Goal: Transaction & Acquisition: Purchase product/service

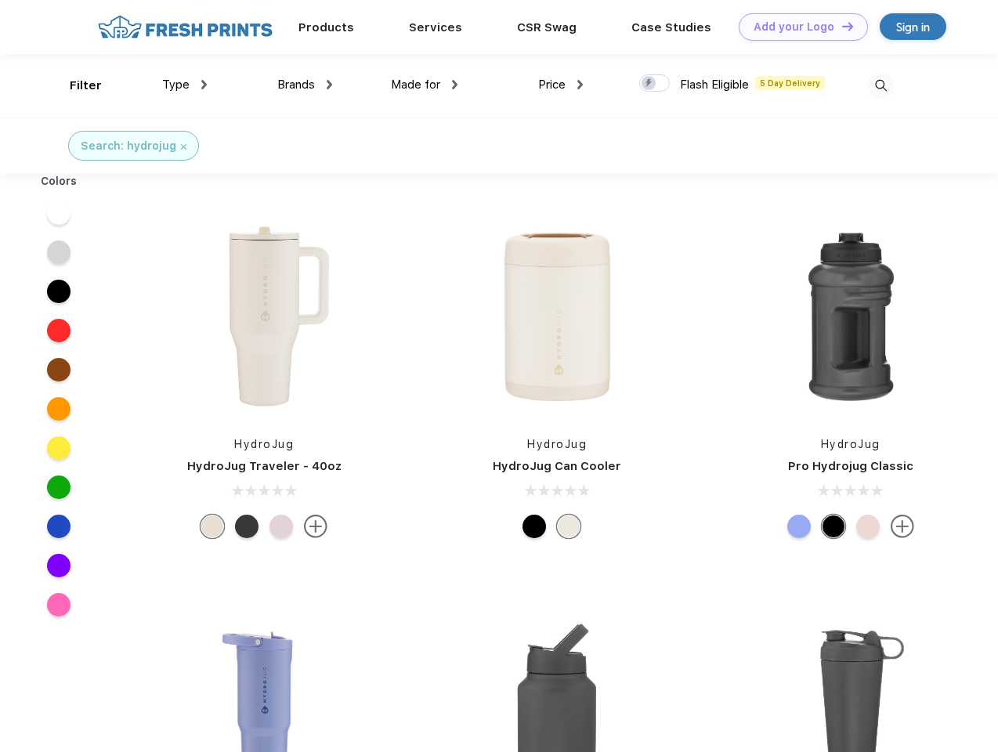
click at [798, 27] on link "Add your Logo Design Tool" at bounding box center [803, 26] width 129 height 27
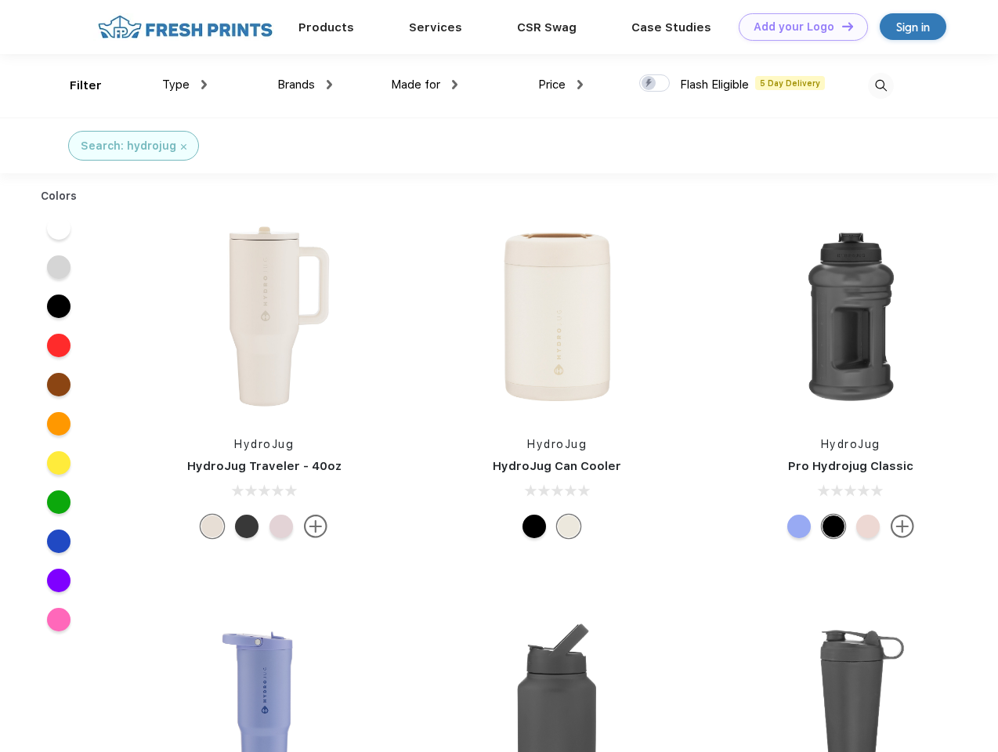
click at [0, 0] on div "Design Tool" at bounding box center [0, 0] width 0 height 0
click at [841, 26] on link "Add your Logo Design Tool" at bounding box center [803, 26] width 129 height 27
click at [75, 85] on div "Filter" at bounding box center [86, 86] width 32 height 18
click at [185, 85] on span "Type" at bounding box center [175, 85] width 27 height 14
click at [305, 85] on span "Brands" at bounding box center [296, 85] width 38 height 14
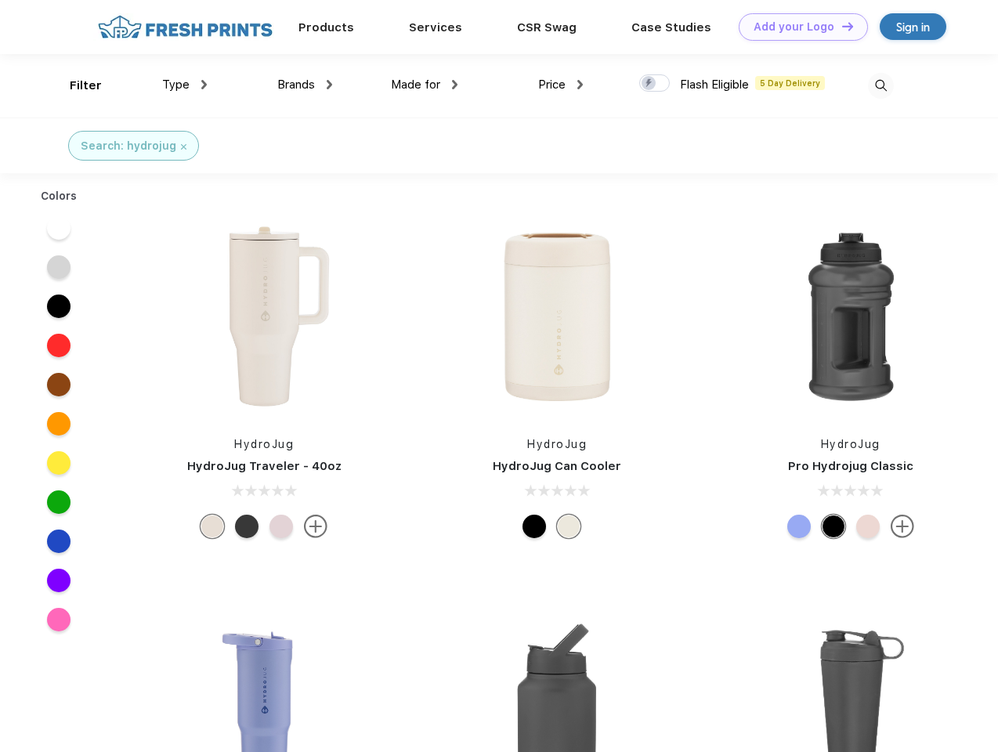
click at [425, 85] on span "Made for" at bounding box center [415, 85] width 49 height 14
click at [561, 85] on span "Price" at bounding box center [551, 85] width 27 height 14
click at [655, 84] on div at bounding box center [654, 82] width 31 height 17
click at [649, 84] on input "checkbox" at bounding box center [644, 79] width 10 height 10
click at [881, 85] on img at bounding box center [881, 86] width 26 height 26
